Goal: Entertainment & Leisure: Consume media (video, audio)

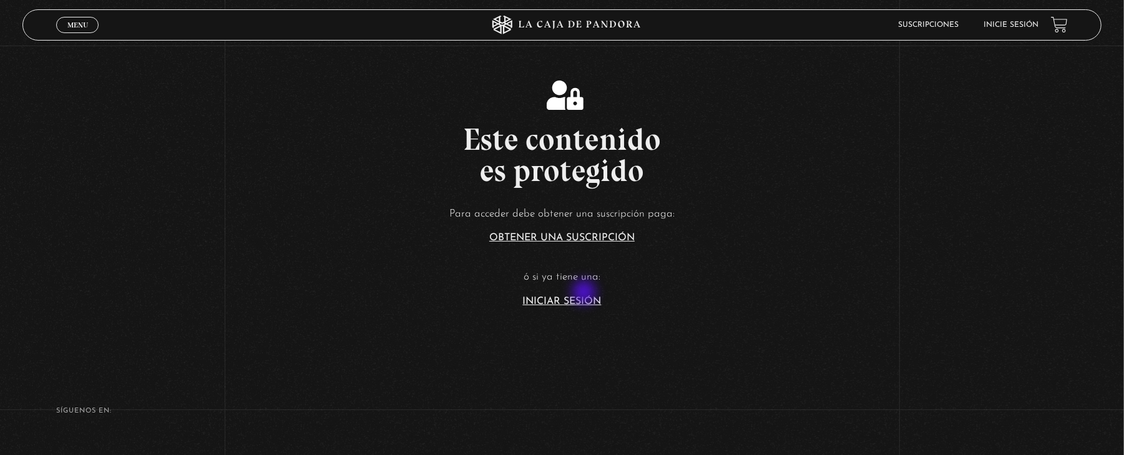
click at [586, 293] on article "Para acceder debe obtener una suscripción paga: Obtener una suscripción ó si ya…" at bounding box center [562, 256] width 1124 height 102
click at [592, 300] on link "Iniciar Sesión" at bounding box center [562, 302] width 79 height 10
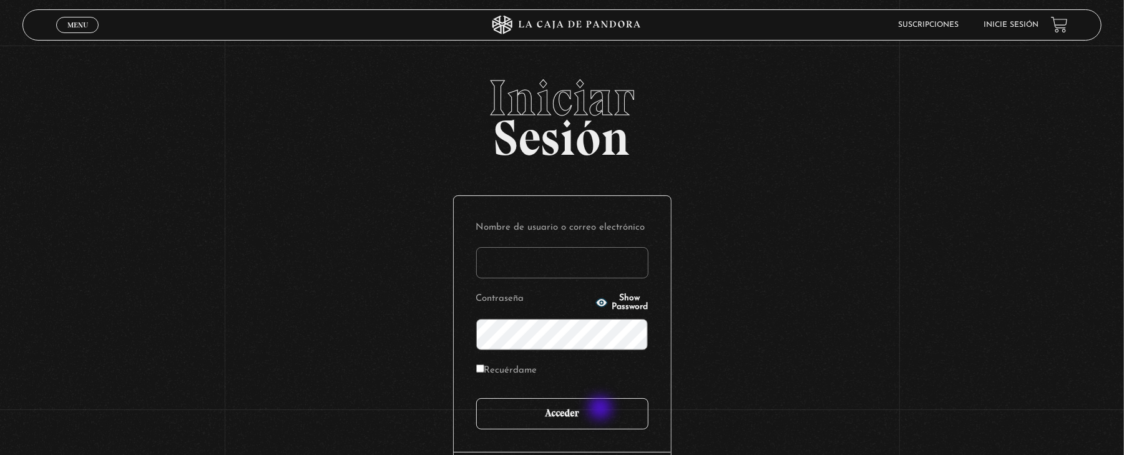
type input "[EMAIL_ADDRESS][DOMAIN_NAME]"
click at [602, 410] on input "Acceder" at bounding box center [562, 413] width 172 height 31
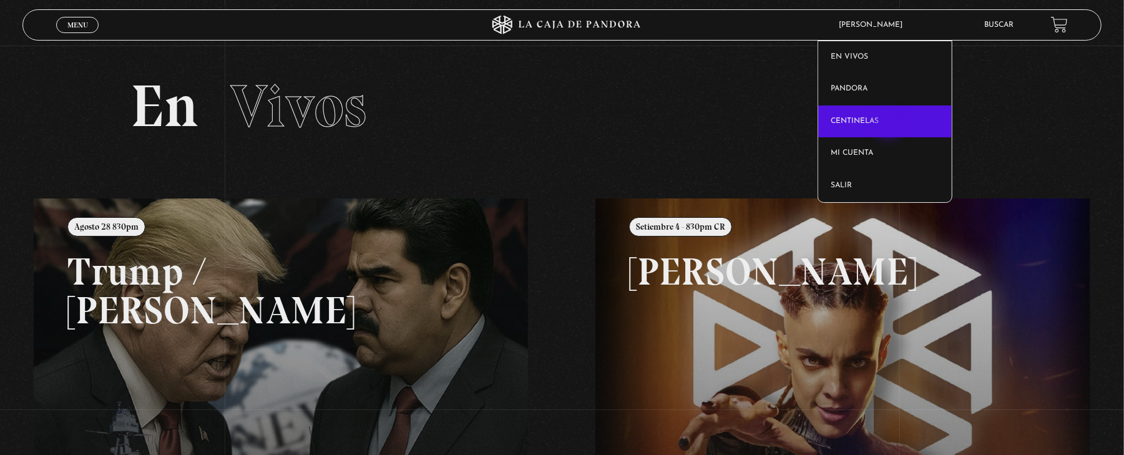
click at [890, 126] on link "Centinelas" at bounding box center [885, 121] width 134 height 32
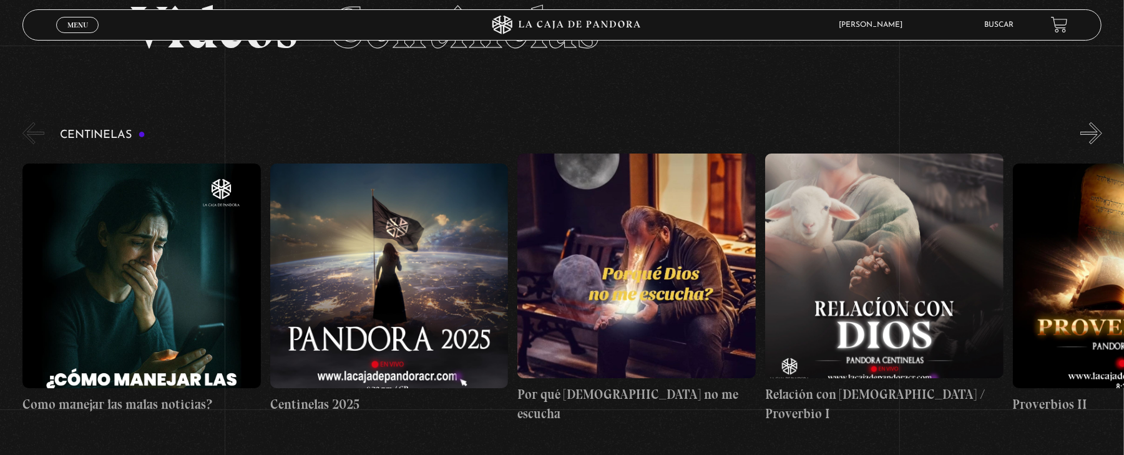
scroll to position [83, 0]
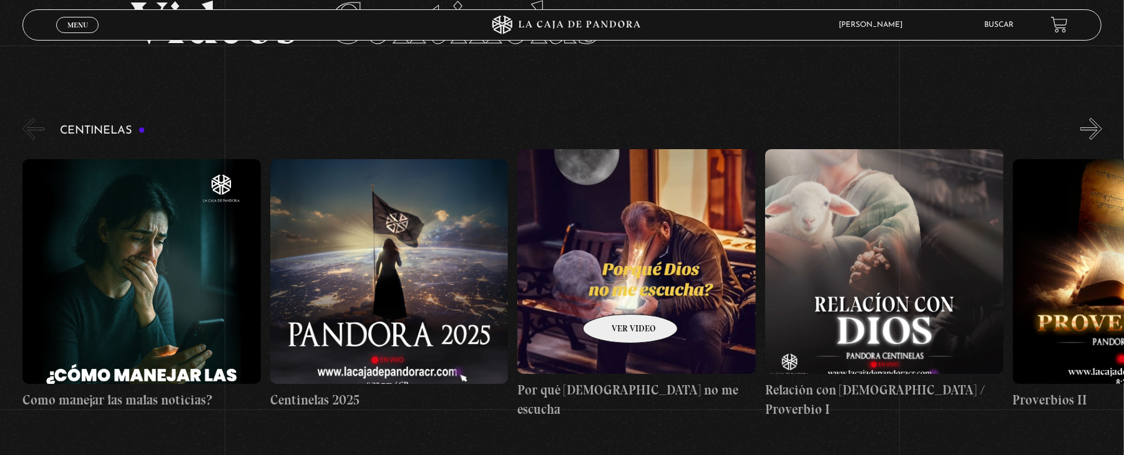
click at [614, 295] on figure at bounding box center [637, 261] width 238 height 225
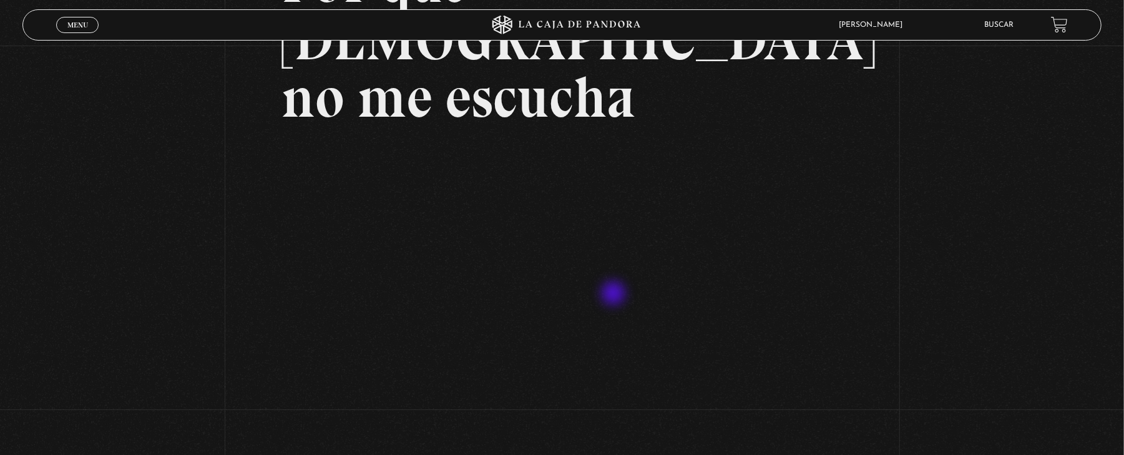
scroll to position [166, 0]
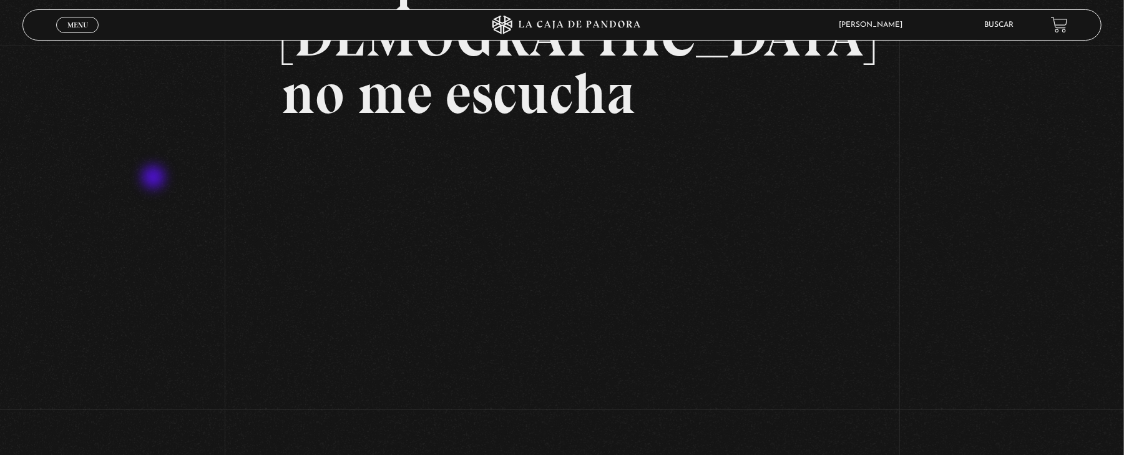
click at [155, 179] on div "Volver 6 noviembre, 2024 Por qué Dios no me escucha WhatsApp Twitter Messenger …" at bounding box center [562, 197] width 1124 height 634
click at [119, 164] on div "Volver 6 noviembre, 2024 Por qué Dios no me escucha WhatsApp Twitter Messenger …" at bounding box center [562, 197] width 1124 height 634
click at [1019, 267] on div "Volver 6 noviembre, 2024 Por qué Dios no me escucha WhatsApp Twitter Messenger …" at bounding box center [562, 197] width 1124 height 634
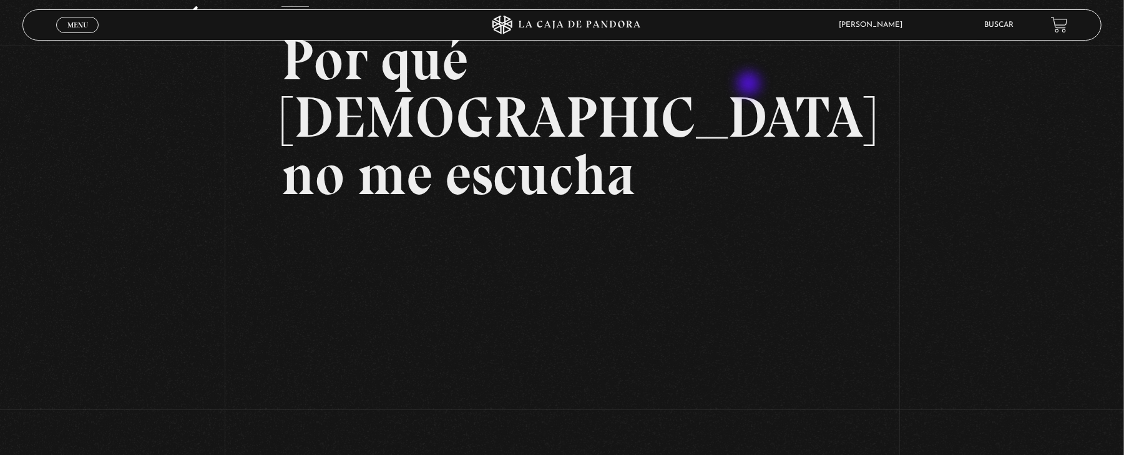
scroll to position [83, 0]
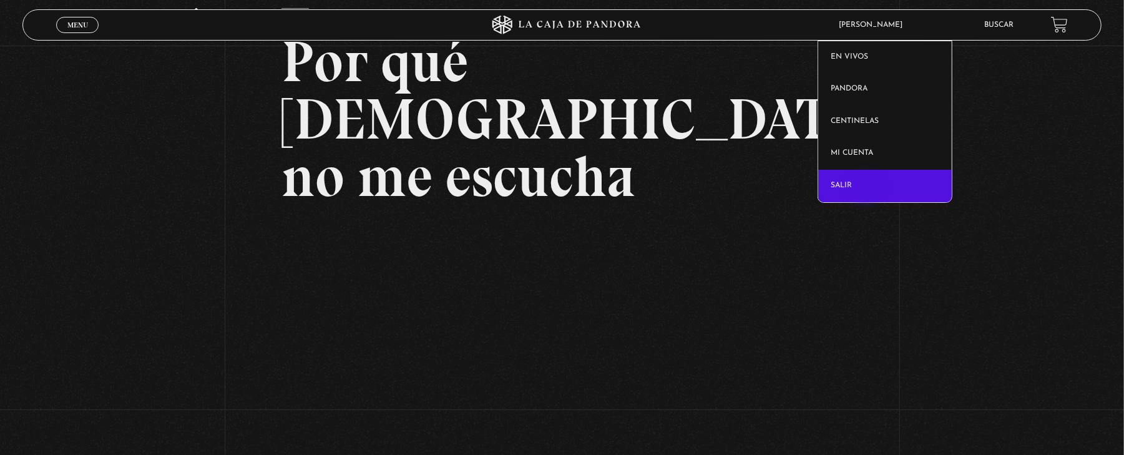
click at [867, 190] on link "Salir" at bounding box center [885, 186] width 134 height 32
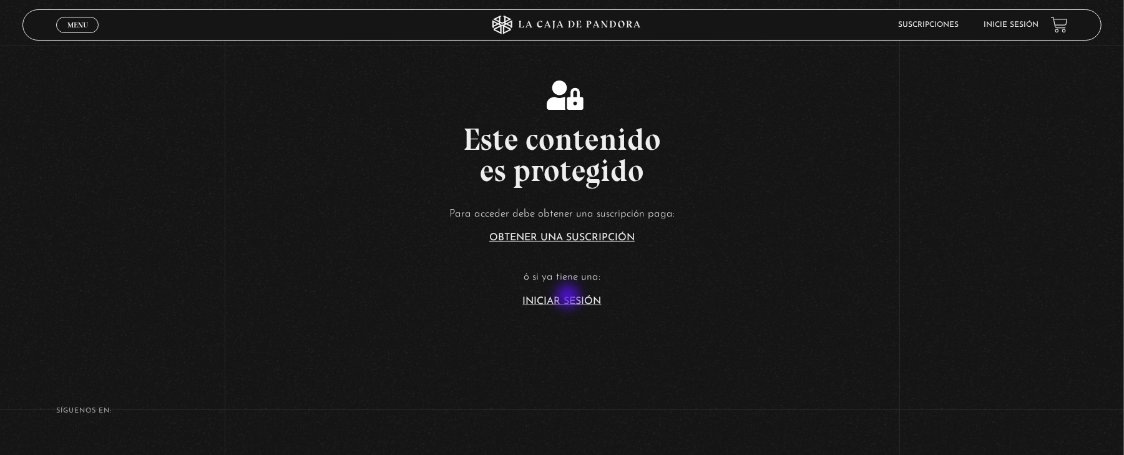
click at [569, 298] on link "Iniciar Sesión" at bounding box center [562, 302] width 79 height 10
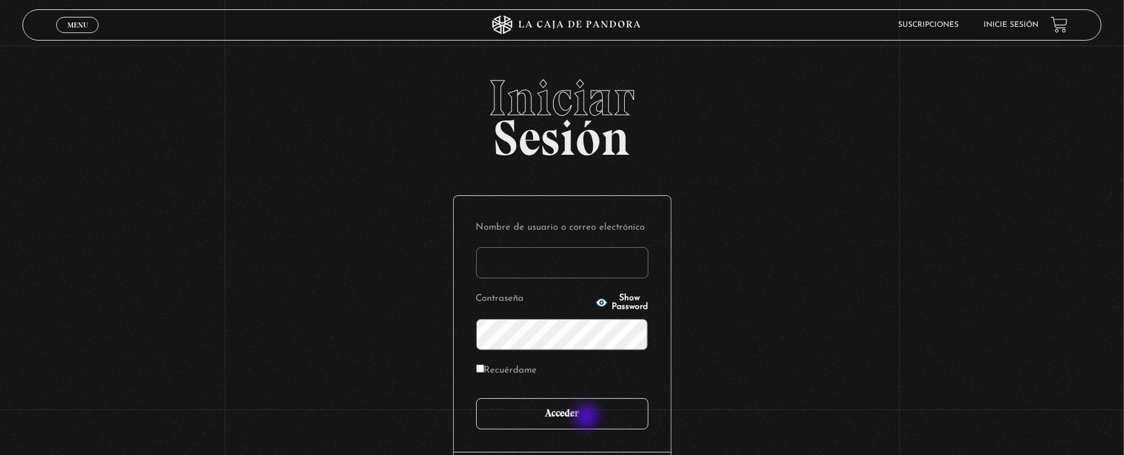
type input "[EMAIL_ADDRESS][DOMAIN_NAME]"
click at [588, 418] on input "Acceder" at bounding box center [562, 413] width 172 height 31
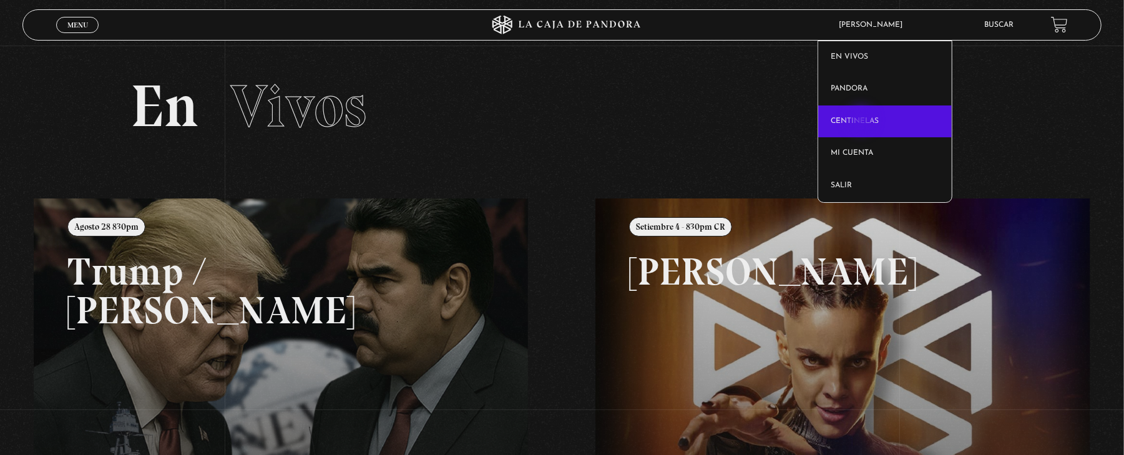
click at [863, 121] on link "Centinelas" at bounding box center [885, 121] width 134 height 32
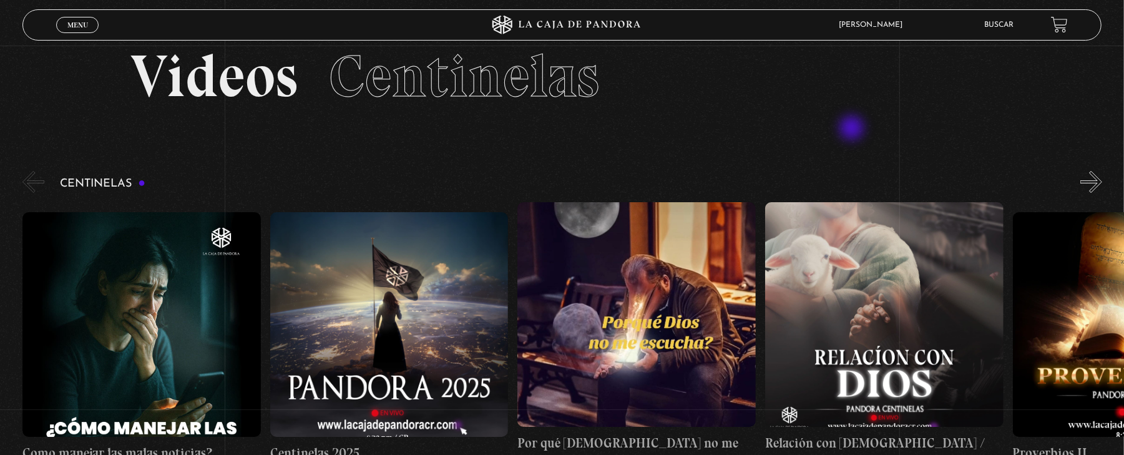
scroll to position [83, 0]
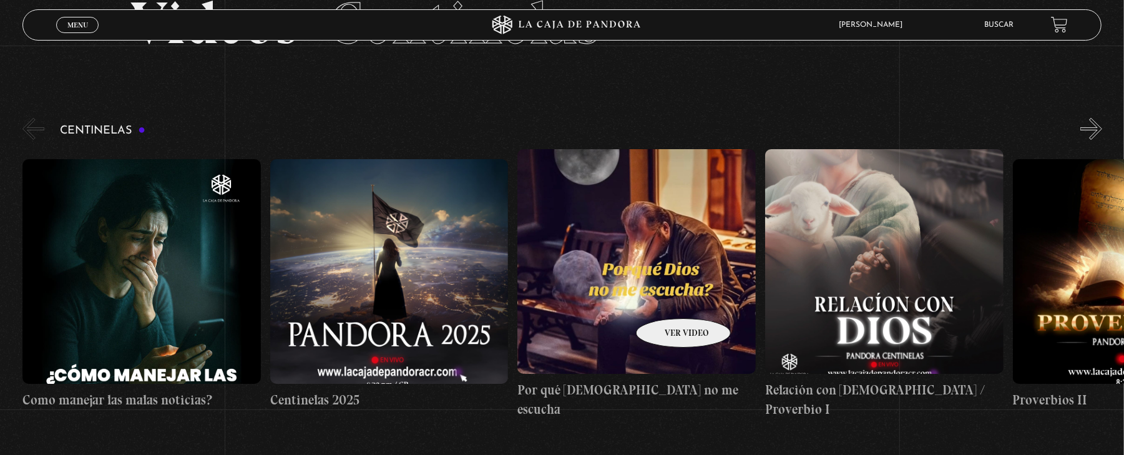
click at [667, 300] on figure at bounding box center [637, 261] width 238 height 225
click at [599, 278] on figure at bounding box center [637, 261] width 238 height 225
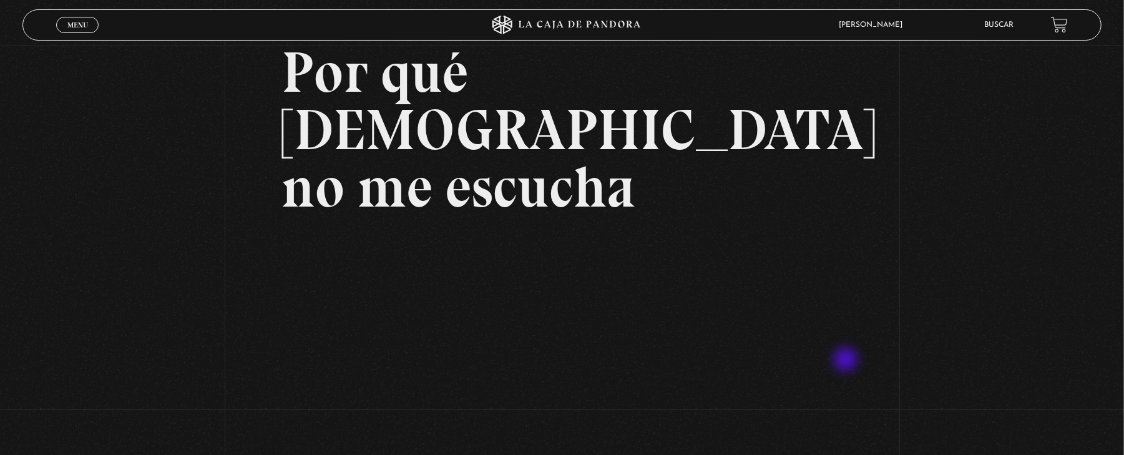
scroll to position [250, 0]
